Goal: Transaction & Acquisition: Purchase product/service

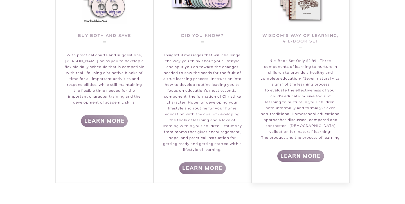
scroll to position [678, 0]
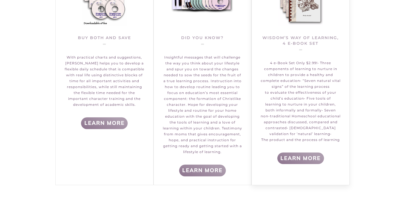
click at [302, 157] on link "Wisdom’s Way of Learning, 4 e-Book Set" at bounding box center [299, 68] width 97 height 234
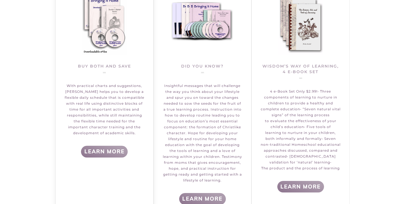
scroll to position [647, 0]
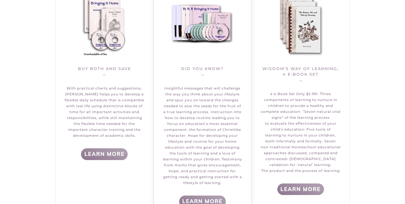
click at [207, 26] on link "Did You Know?" at bounding box center [202, 98] width 97 height 234
click at [306, 188] on link "Wisdom’s Way of Learning, 4 e-Book Set" at bounding box center [299, 98] width 97 height 234
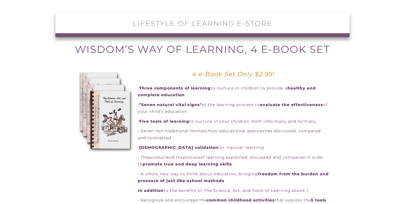
scroll to position [45, 0]
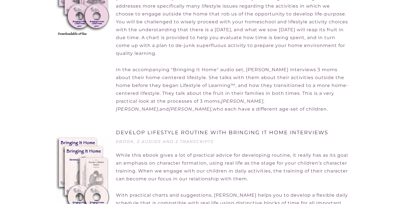
scroll to position [562, 0]
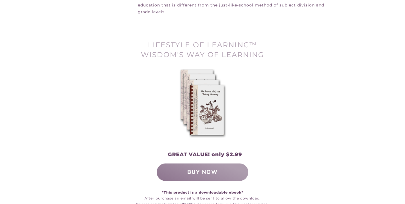
scroll to position [287, 0]
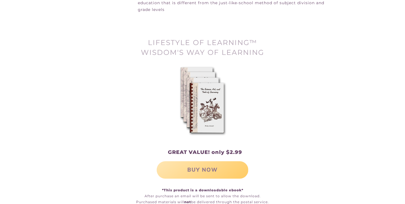
click at [226, 164] on span "BUY NOW" at bounding box center [202, 170] width 86 height 12
